Goal: Task Accomplishment & Management: Use online tool/utility

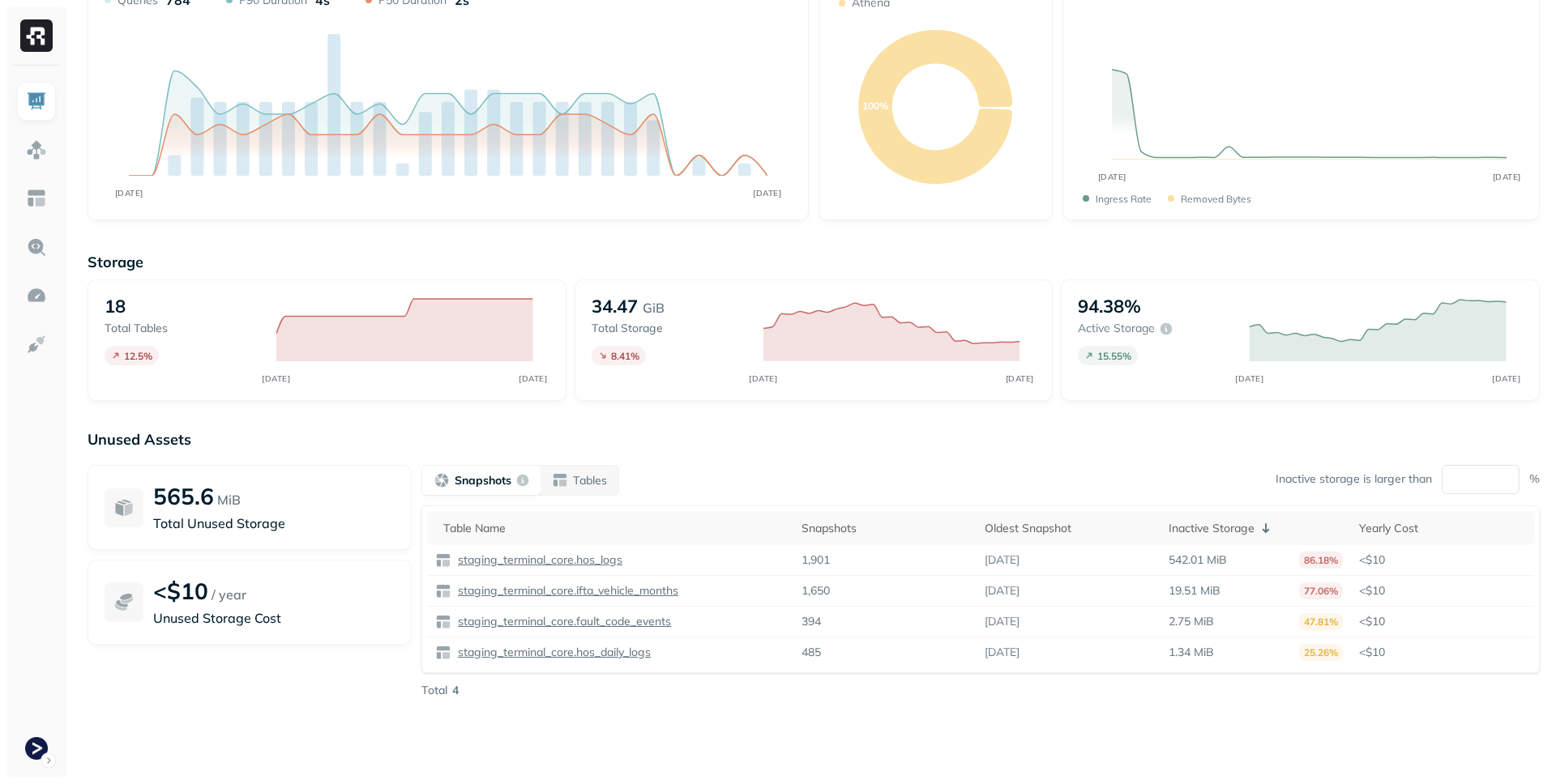
scroll to position [117, 0]
click at [38, 287] on img at bounding box center [36, 295] width 21 height 21
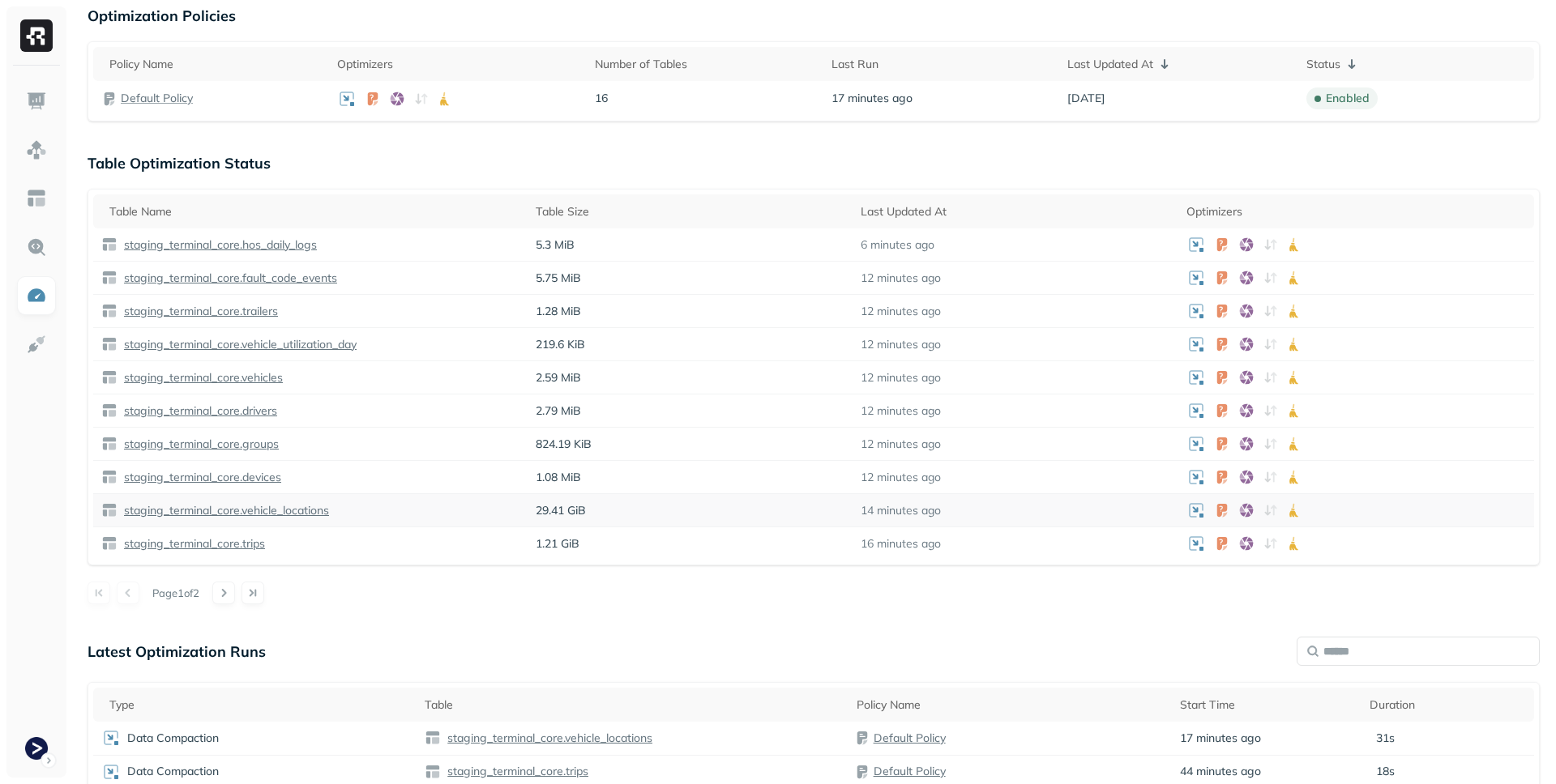
scroll to position [509, 0]
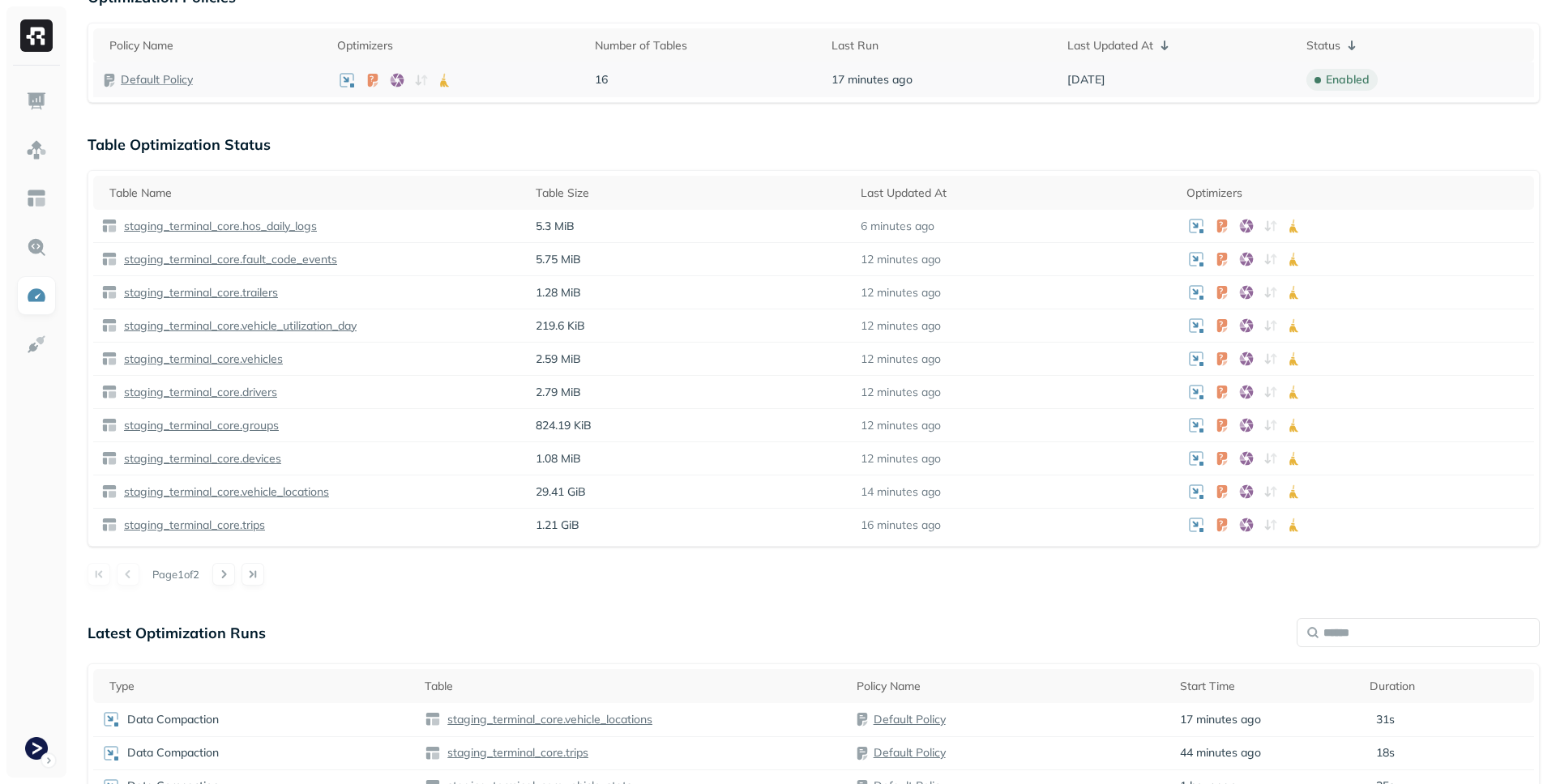
click at [132, 79] on p "Default Policy" at bounding box center [157, 80] width 72 height 15
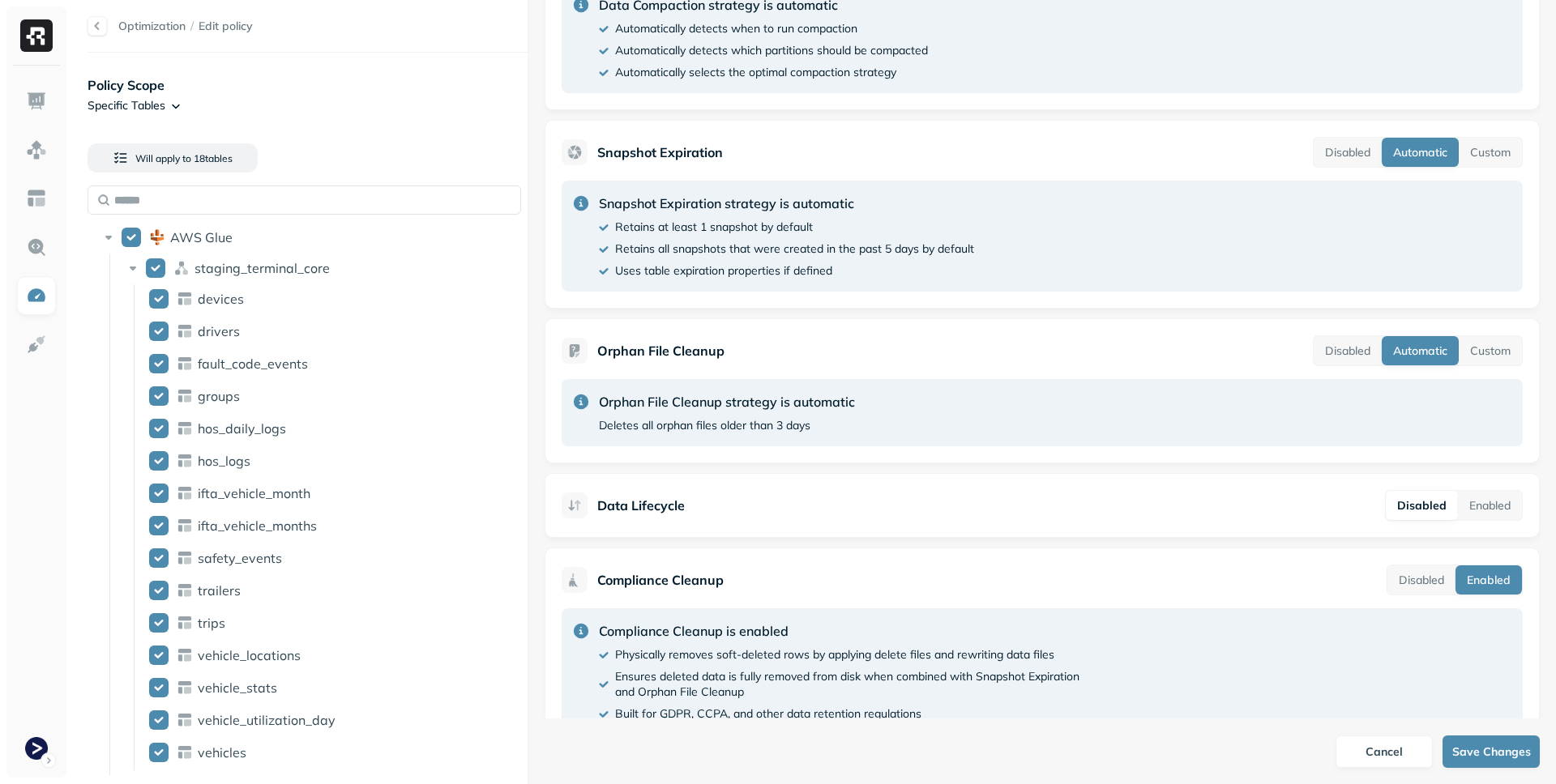
scroll to position [504, 0]
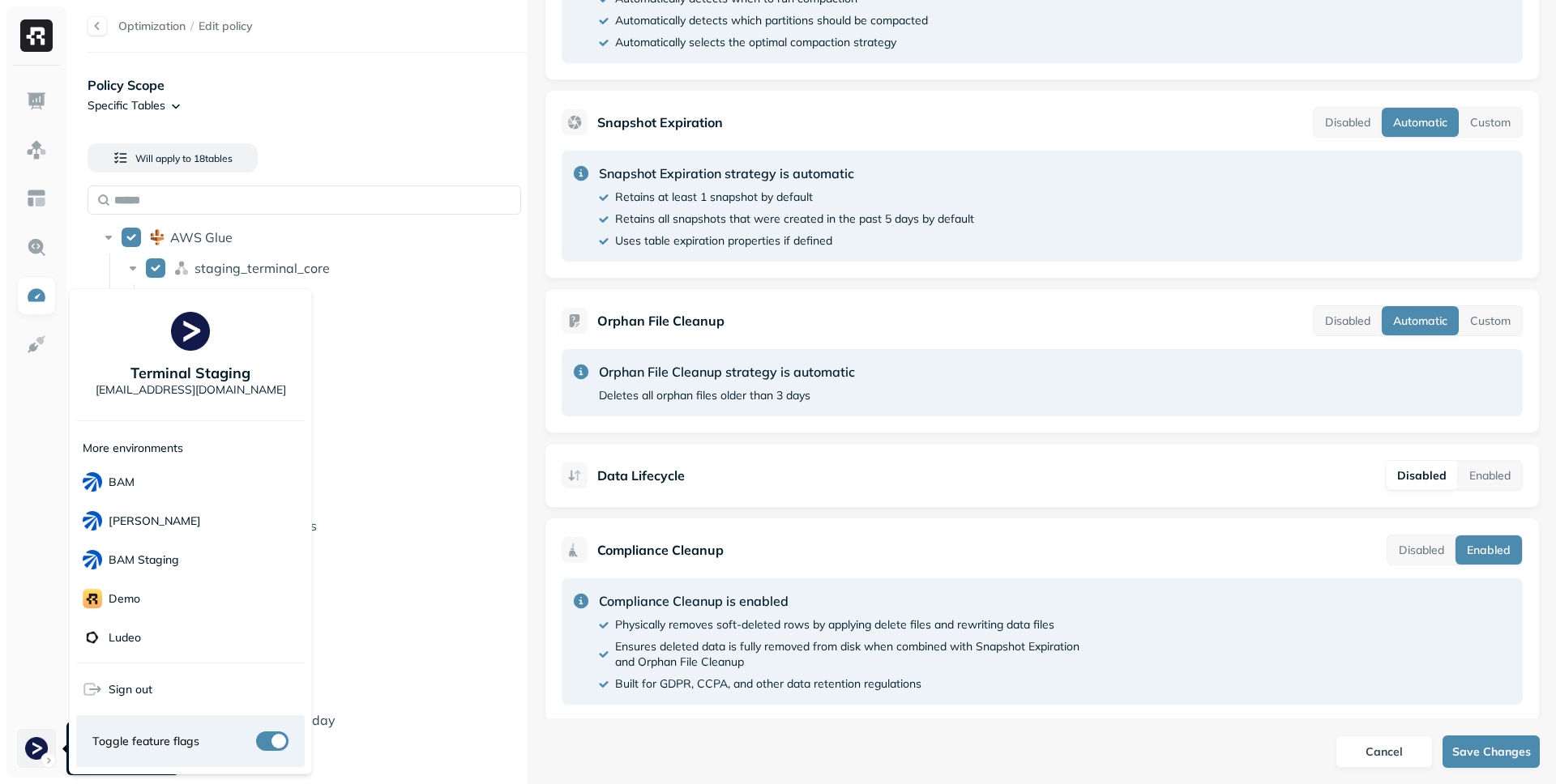
click at [50, 755] on html "**********" at bounding box center [778, 392] width 1556 height 784
click at [138, 602] on p "demo" at bounding box center [124, 599] width 31 height 15
